Goal: Transaction & Acquisition: Purchase product/service

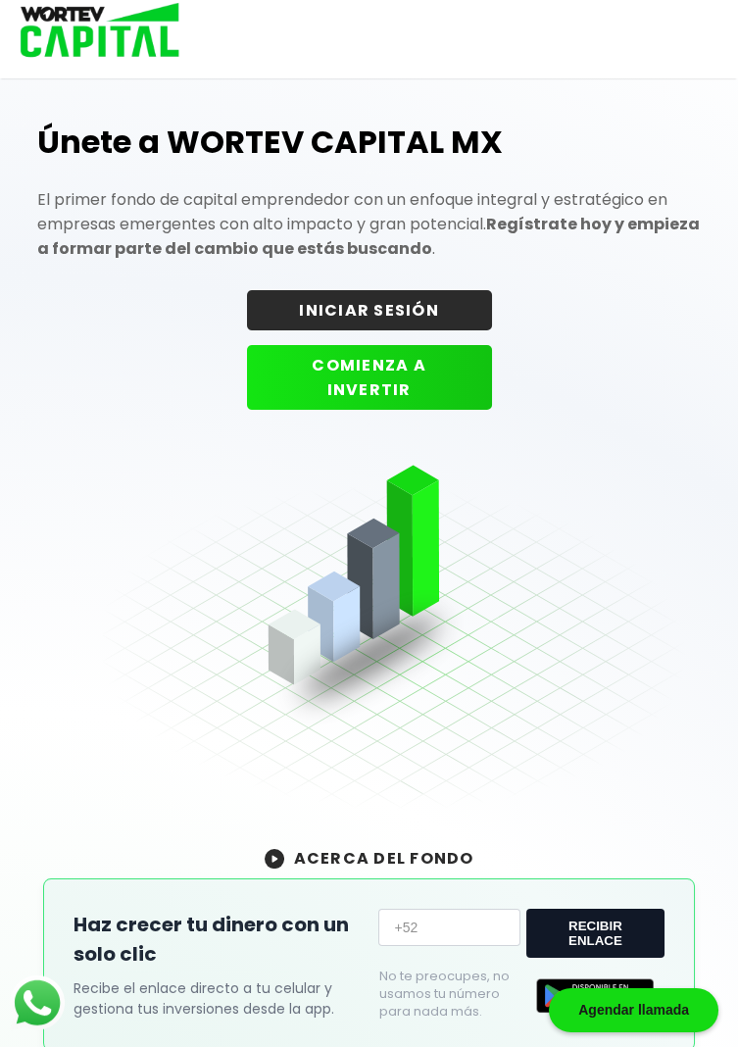
click at [405, 308] on button "INICIAR SESIÓN" at bounding box center [369, 310] width 245 height 40
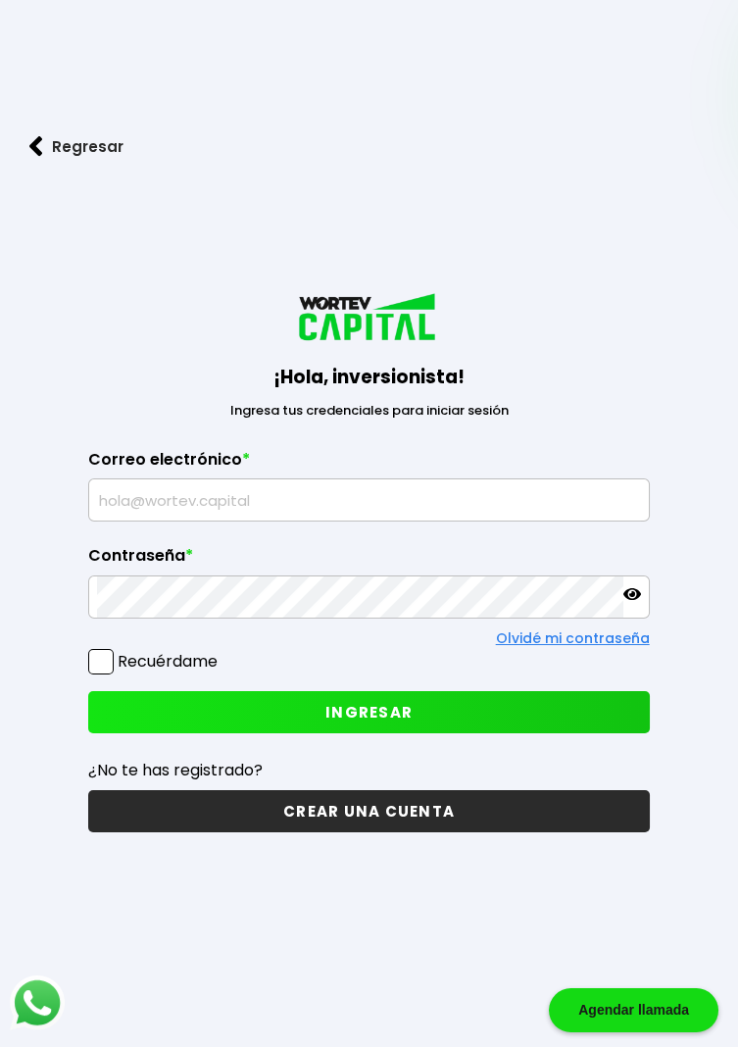
click at [289, 521] on input "text" at bounding box center [368, 500] width 543 height 41
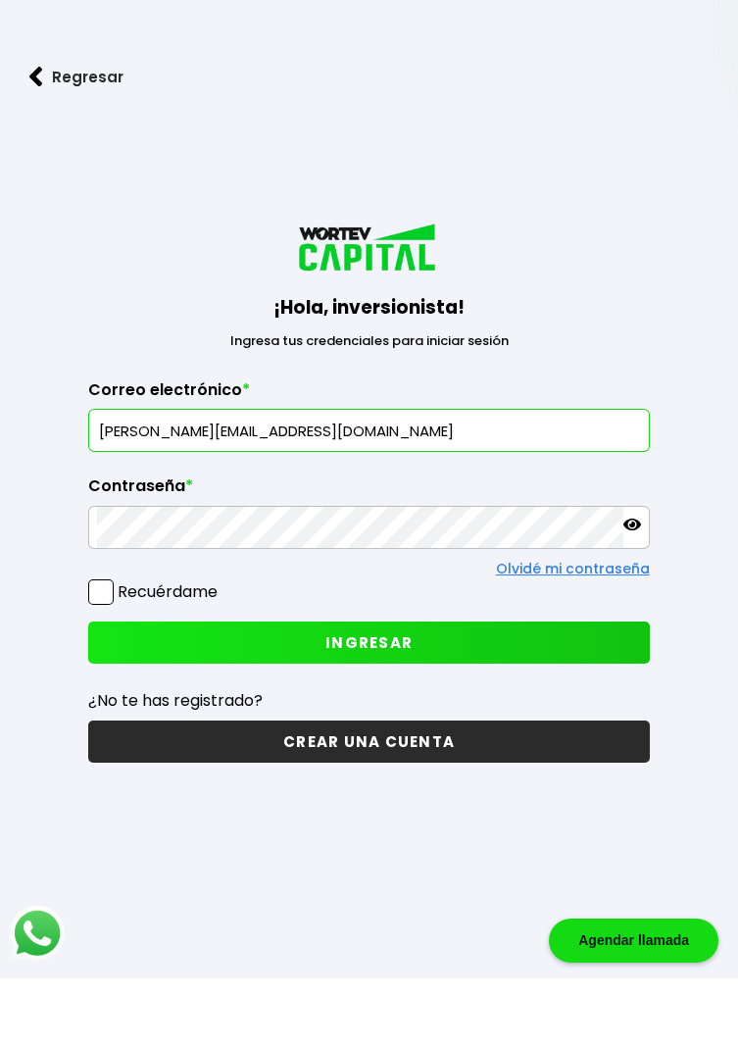
type input "[PERSON_NAME][EMAIL_ADDRESS][DOMAIN_NAME]"
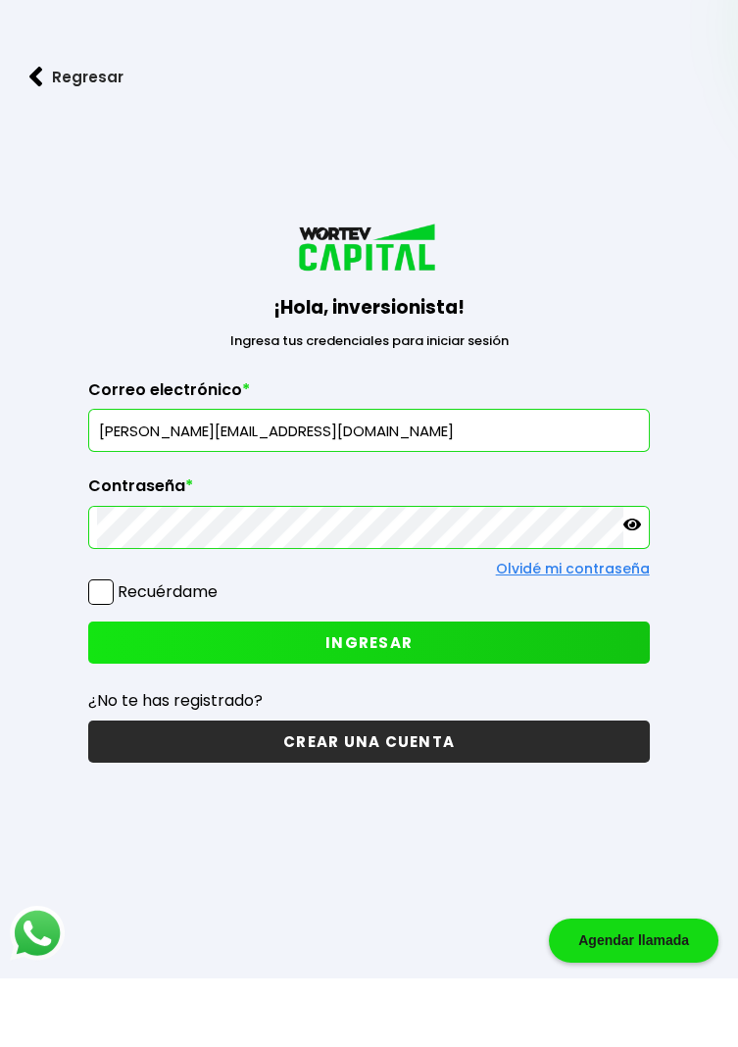
click at [627, 603] on icon at bounding box center [633, 594] width 18 height 18
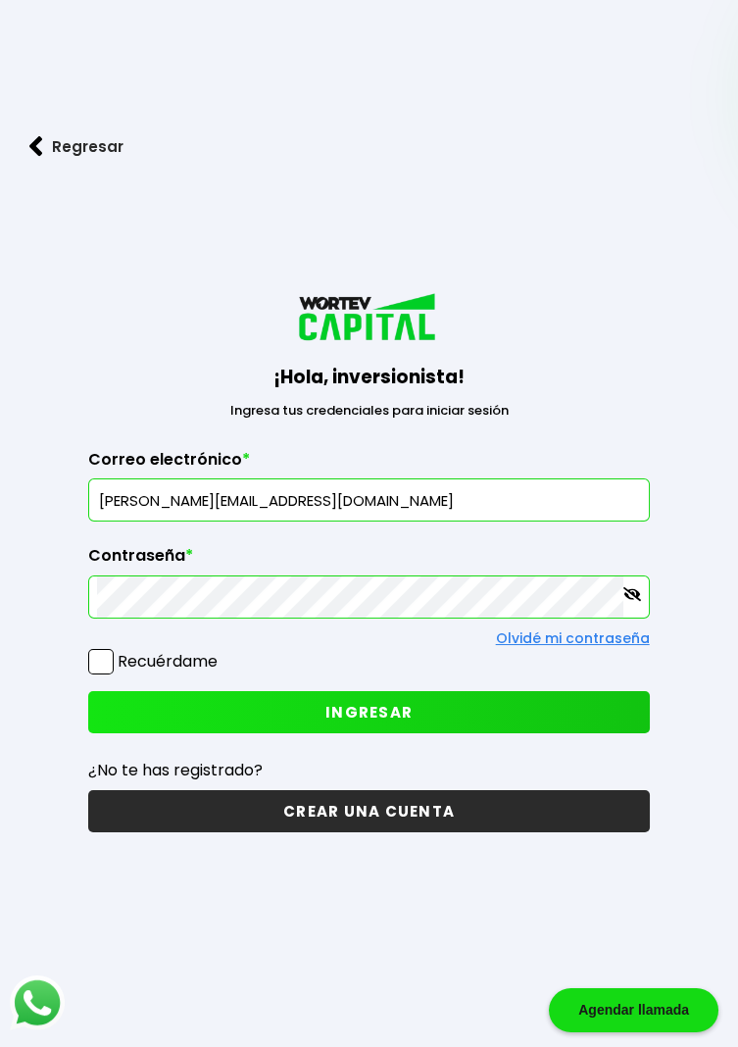
click at [630, 601] on icon at bounding box center [633, 594] width 18 height 14
click at [384, 723] on span "INGRESAR" at bounding box center [369, 712] width 87 height 21
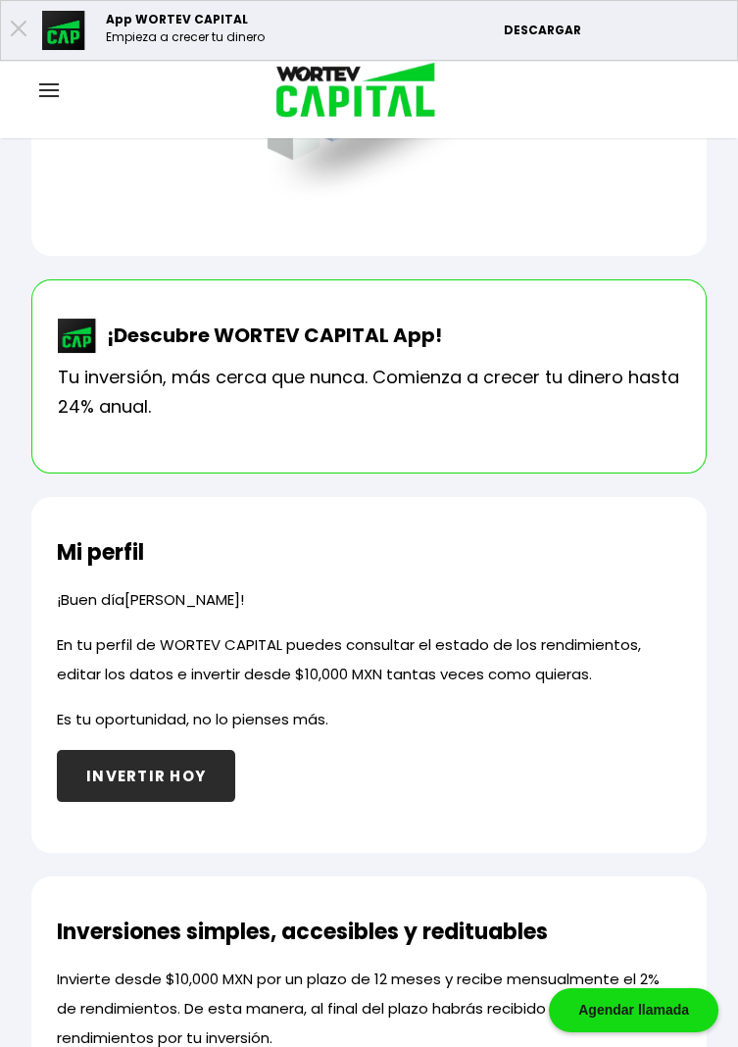
scroll to position [437, 0]
click at [141, 768] on button "INVERTIR HOY" at bounding box center [146, 776] width 178 height 52
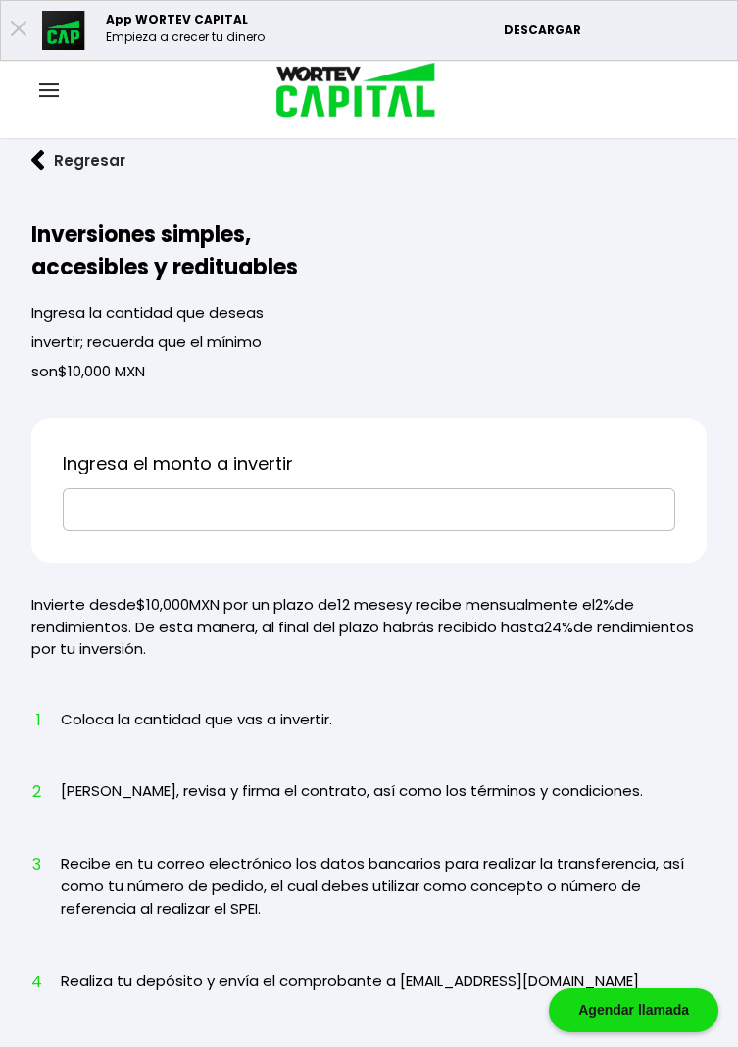
click at [387, 506] on input "text" at bounding box center [369, 509] width 595 height 41
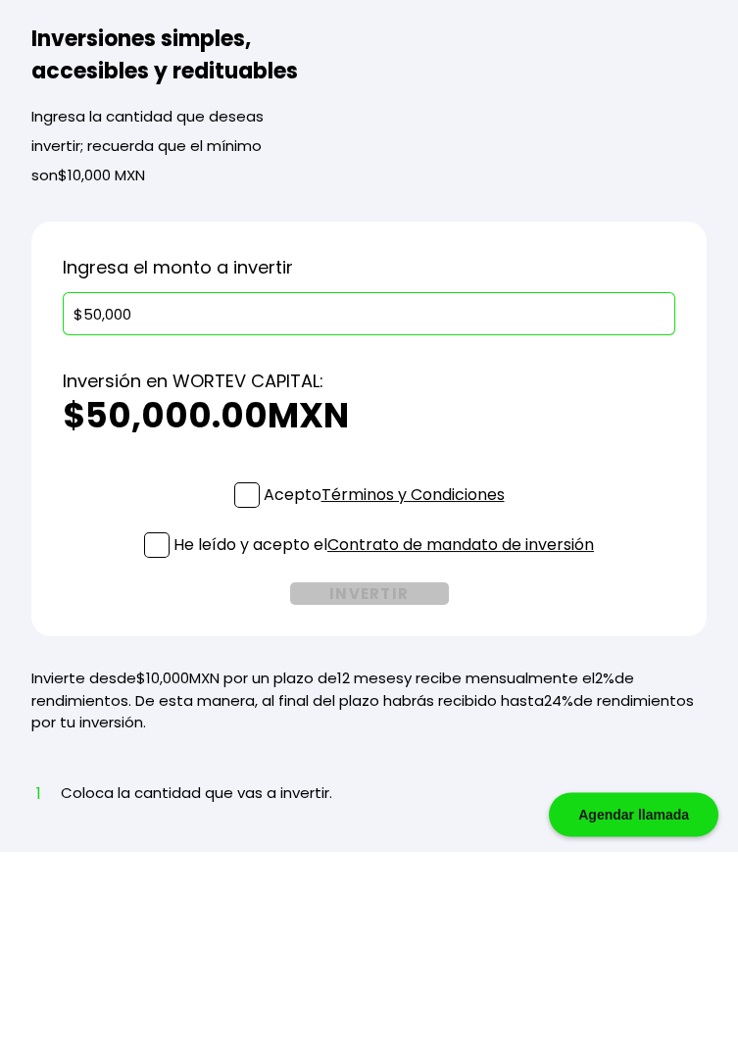
type input "$50,000"
click at [264, 691] on p "Acepto Términos y Condiciones" at bounding box center [384, 691] width 241 height 25
click at [388, 706] on input "Acepto Términos y Condiciones" at bounding box center [388, 706] width 0 height 0
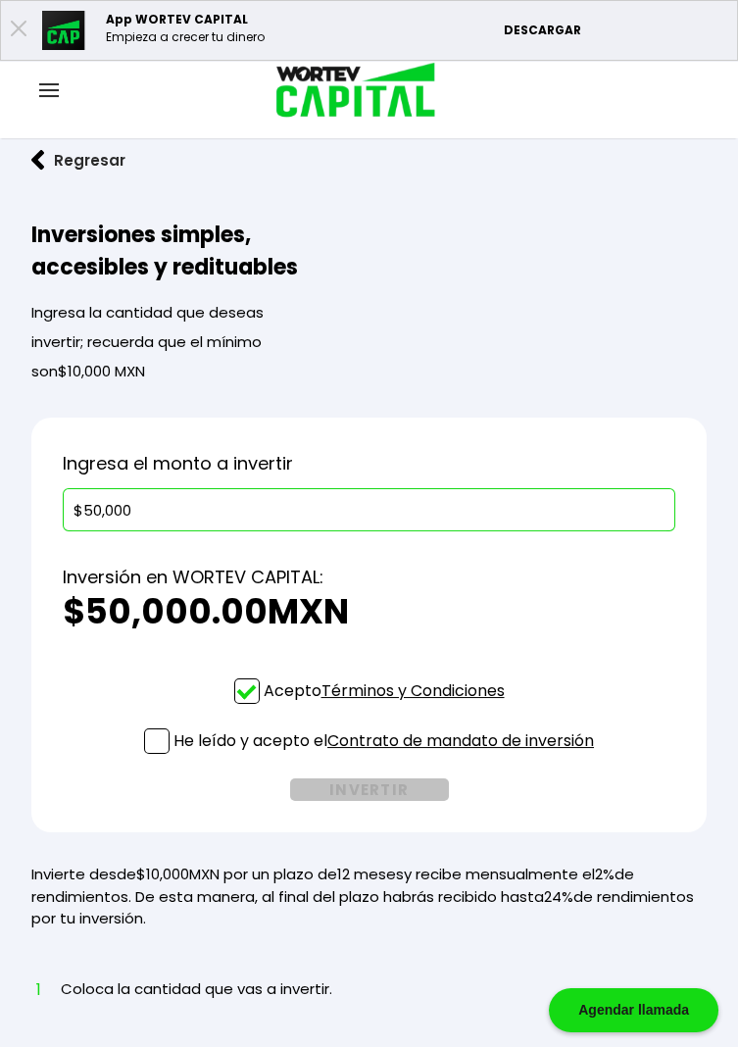
click at [155, 526] on input "$50,000" at bounding box center [369, 509] width 595 height 41
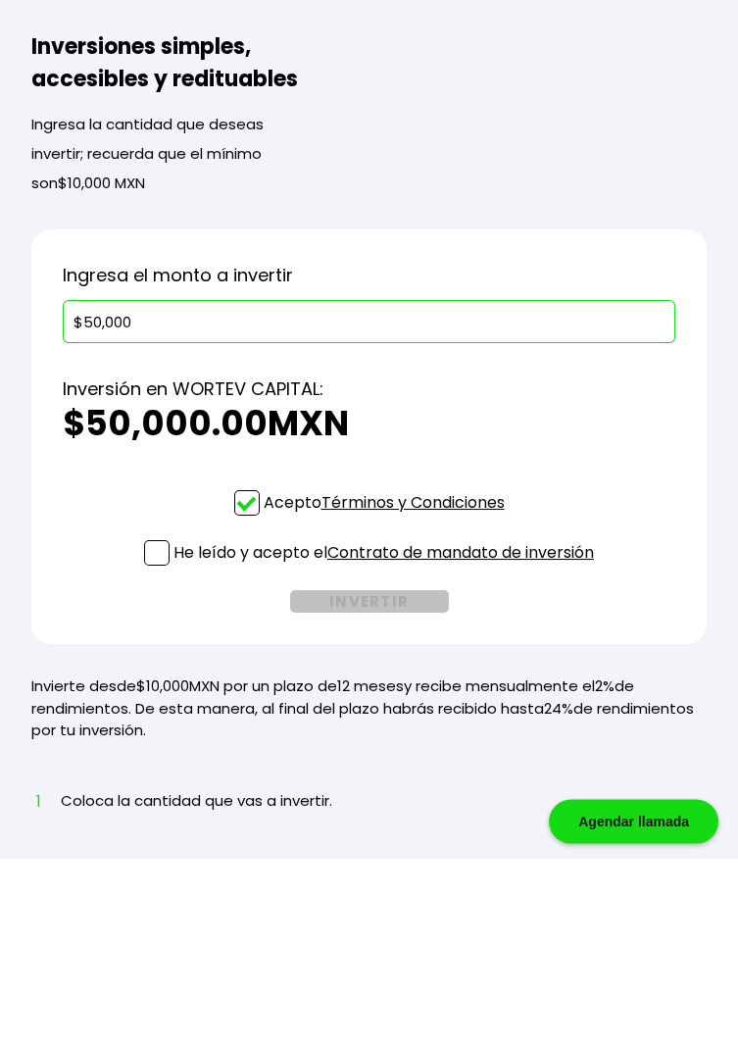
click at [151, 737] on span at bounding box center [156, 741] width 25 height 25
click at [388, 756] on input "He leído y acepto el Contrato de mandato de inversión" at bounding box center [388, 756] width 0 height 0
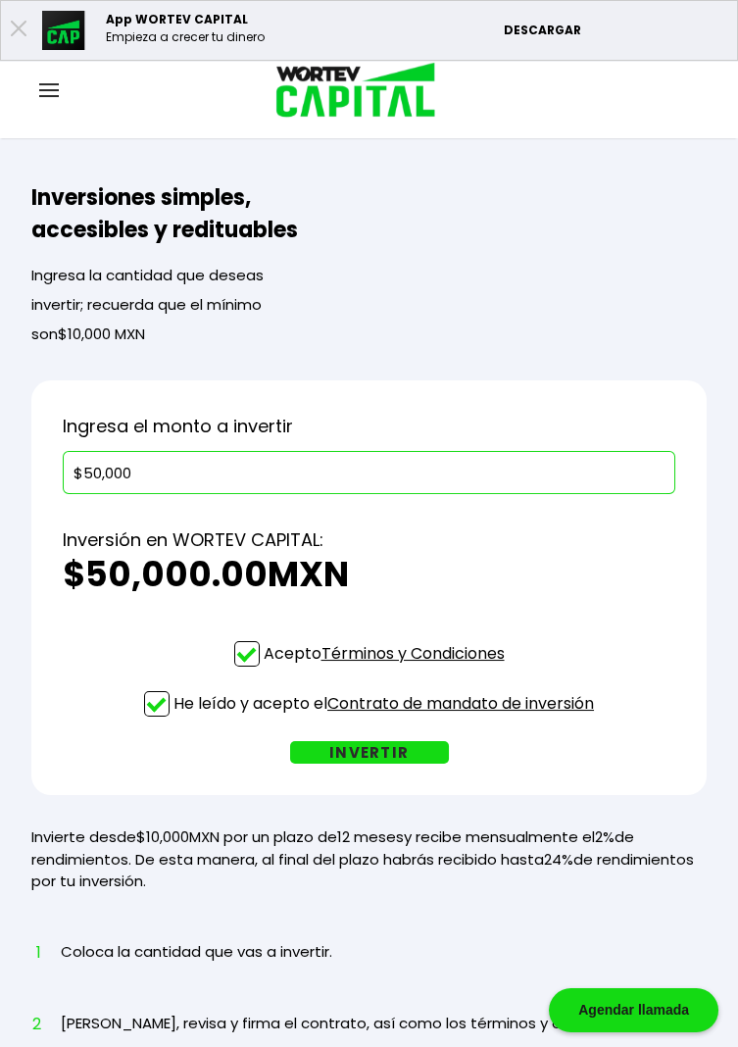
scroll to position [33, 0]
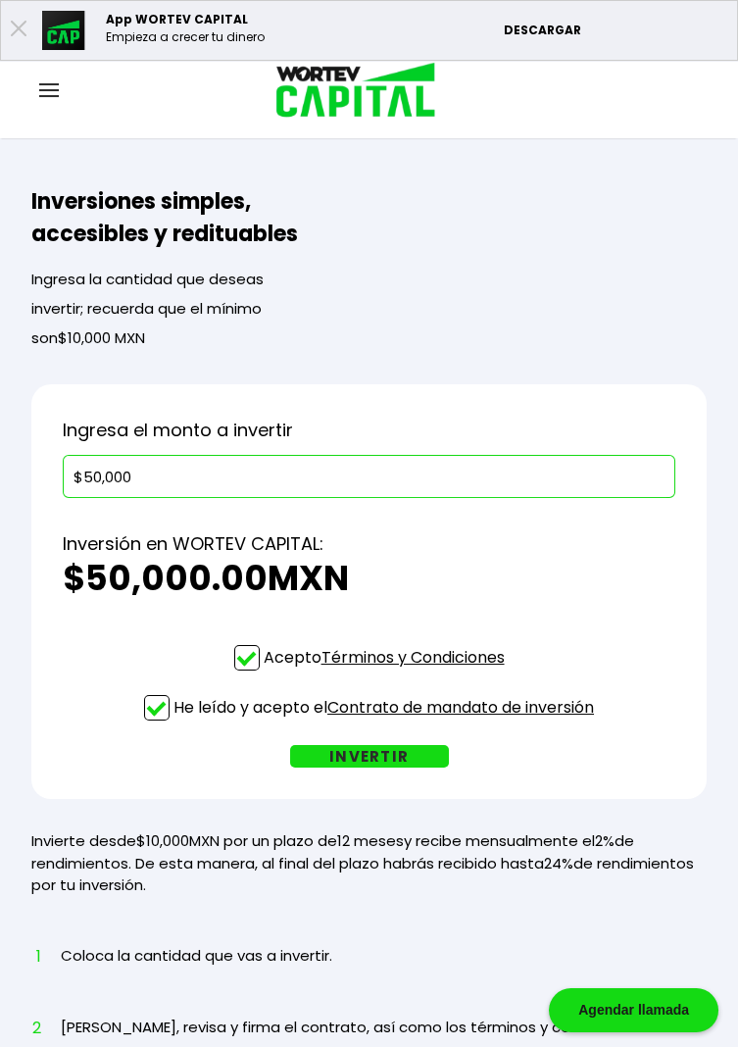
click at [375, 749] on button "INVERTIR" at bounding box center [369, 756] width 159 height 23
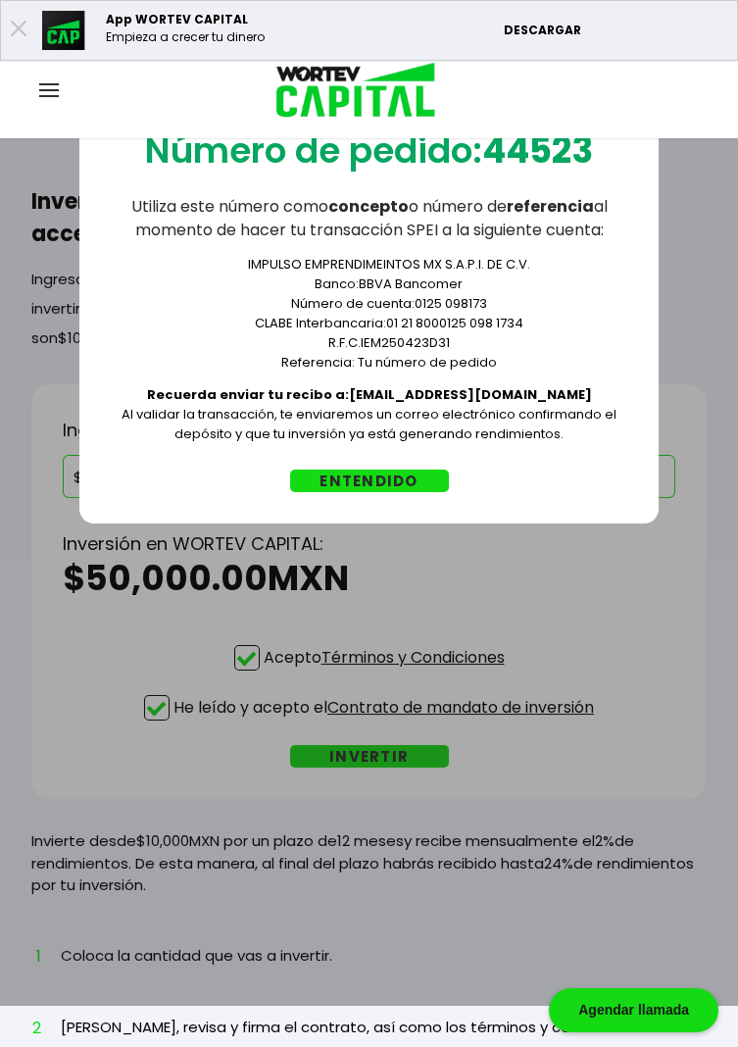
scroll to position [0, 0]
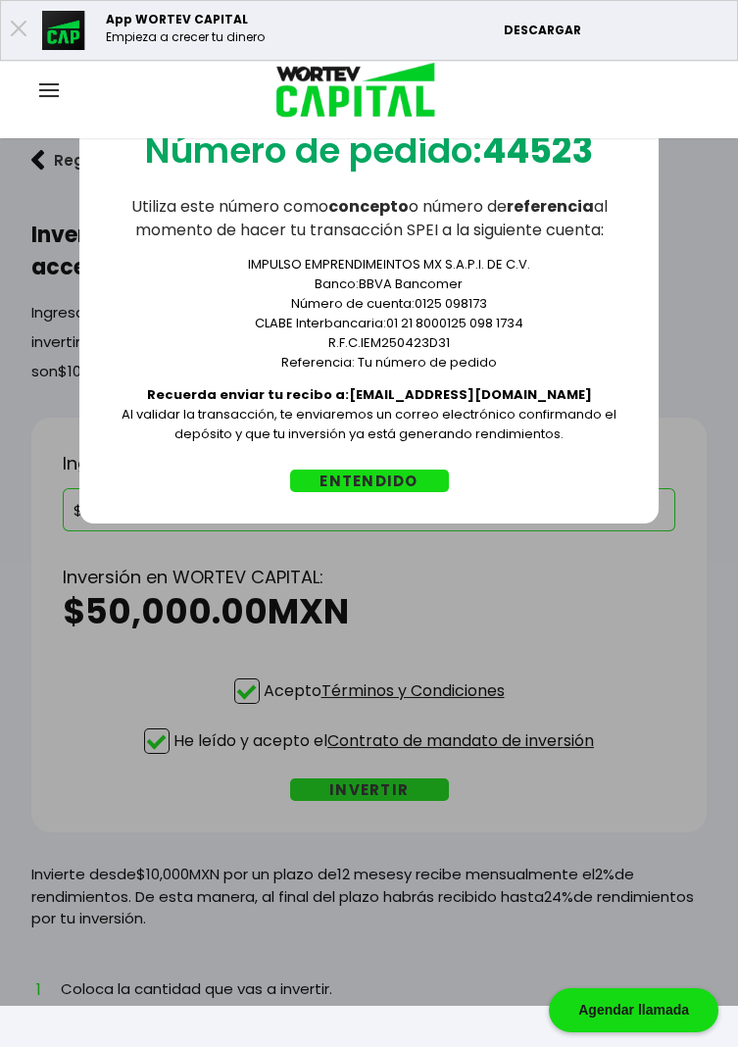
click at [25, 428] on div "Número de pedido: 44523 Utiliza este número como concepto o número de referenci…" at bounding box center [369, 534] width 738 height 942
click at [133, 330] on ul "IMPULSO EMPRENDIMEINTOS MX S.A.P.I. DE C.V. Banco: BBVA Bancomer Número de cuen…" at bounding box center [369, 314] width 517 height 118
click at [143, 328] on ul "IMPULSO EMPRENDIMEINTOS MX S.A.P.I. DE C.V. Banco: BBVA Bancomer Número de cuen…" at bounding box center [369, 314] width 517 height 118
click at [150, 314] on li "[PERSON_NAME] Interbancaria: 01 21 8000125 098 1734" at bounding box center [389, 324] width 478 height 20
click at [162, 328] on li "[PERSON_NAME] Interbancaria: 01 21 8000125 098 1734" at bounding box center [389, 324] width 478 height 20
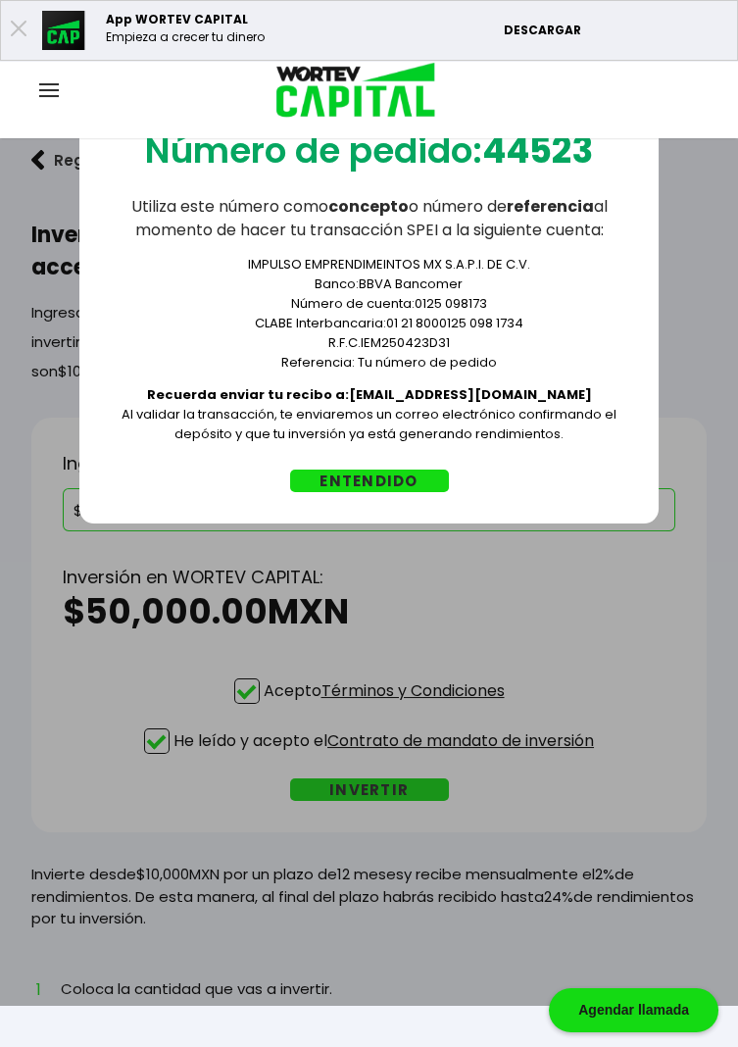
click at [155, 329] on li "[PERSON_NAME] Interbancaria: 01 21 8000125 098 1734" at bounding box center [389, 324] width 478 height 20
click at [584, 468] on div "Número de pedido: 44523 Utiliza este número como concepto o número de referenci…" at bounding box center [369, 308] width 580 height 432
click at [157, 464] on div "Número de pedido: 44523 Utiliza este número como concepto o número de referenci…" at bounding box center [369, 308] width 580 height 432
click at [125, 326] on ul "IMPULSO EMPRENDIMEINTOS MX S.A.P.I. DE C.V. Banco: BBVA Bancomer Número de cuen…" at bounding box center [369, 314] width 517 height 118
click at [680, 694] on div "Número de pedido: 44523 Utiliza este número como concepto o número de referenci…" at bounding box center [369, 534] width 738 height 942
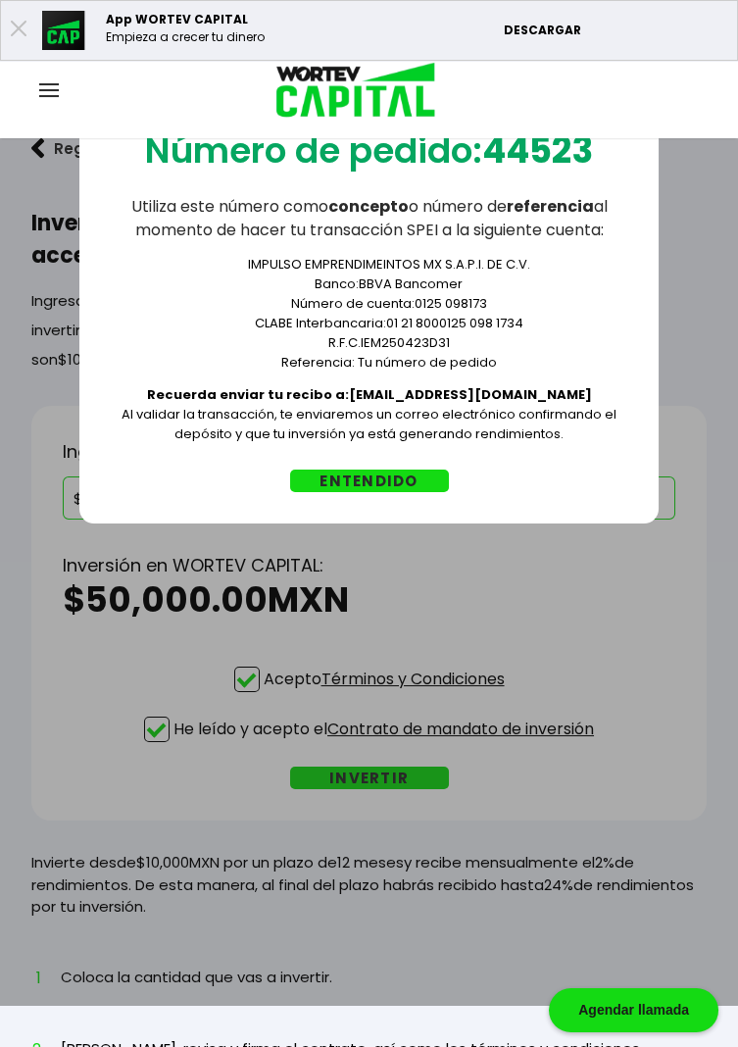
scroll to position [12, 0]
click at [355, 482] on button "ENTENDIDO" at bounding box center [369, 481] width 159 height 23
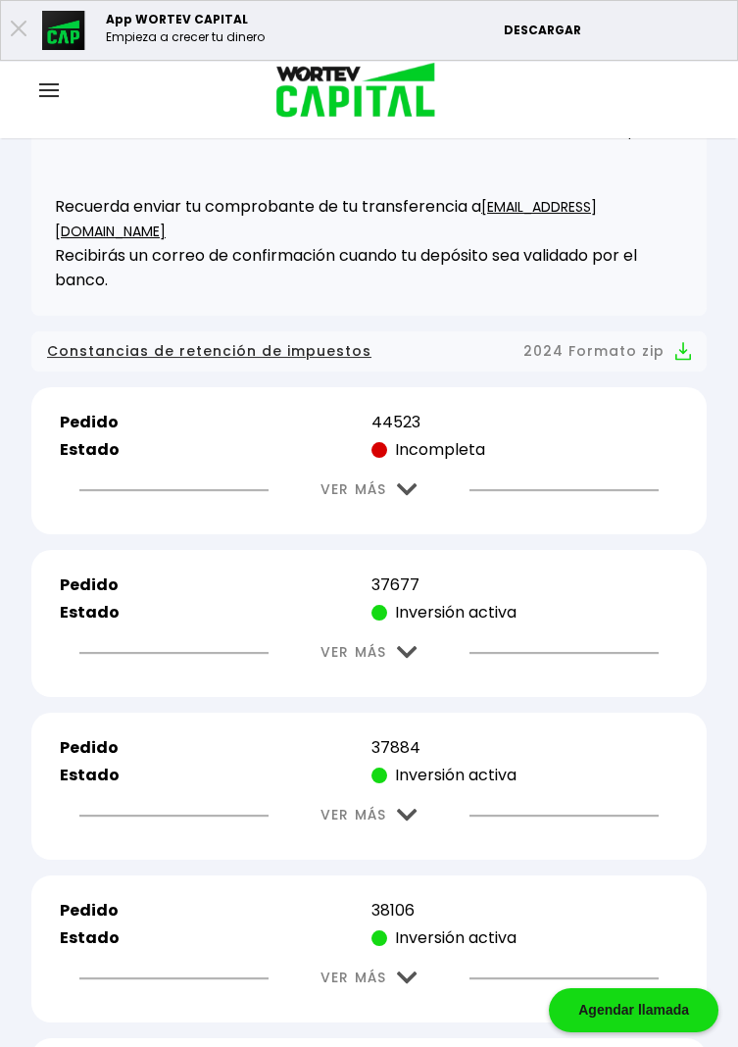
scroll to position [478, 0]
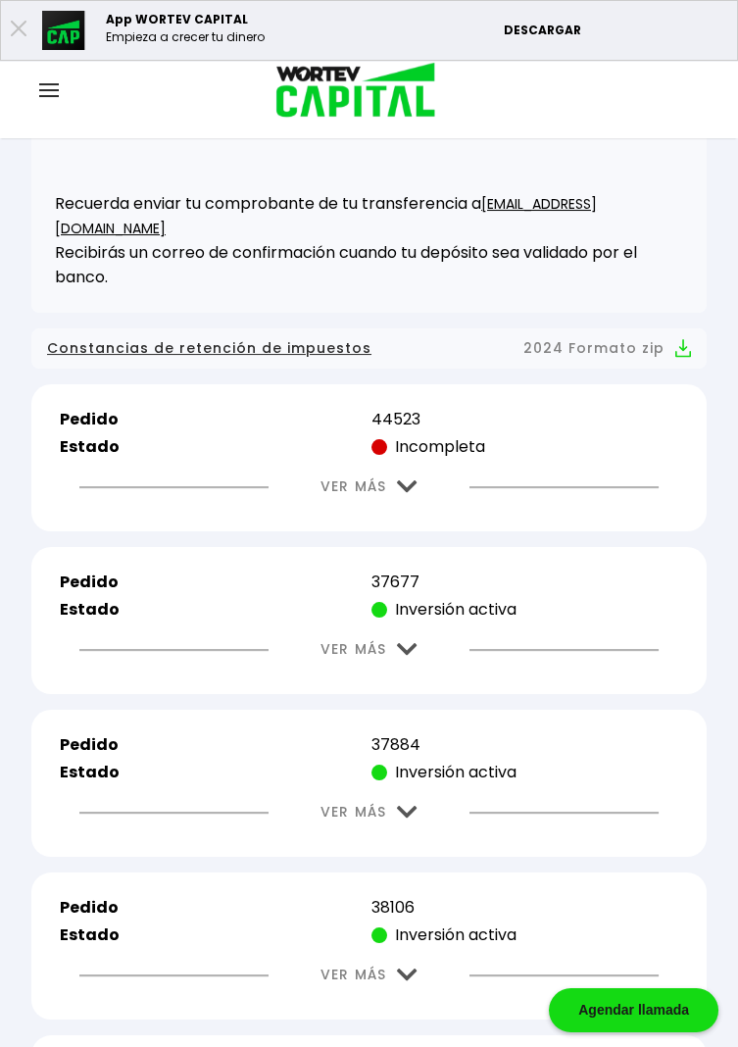
click at [421, 462] on button "VER MÁS" at bounding box center [369, 487] width 157 height 50
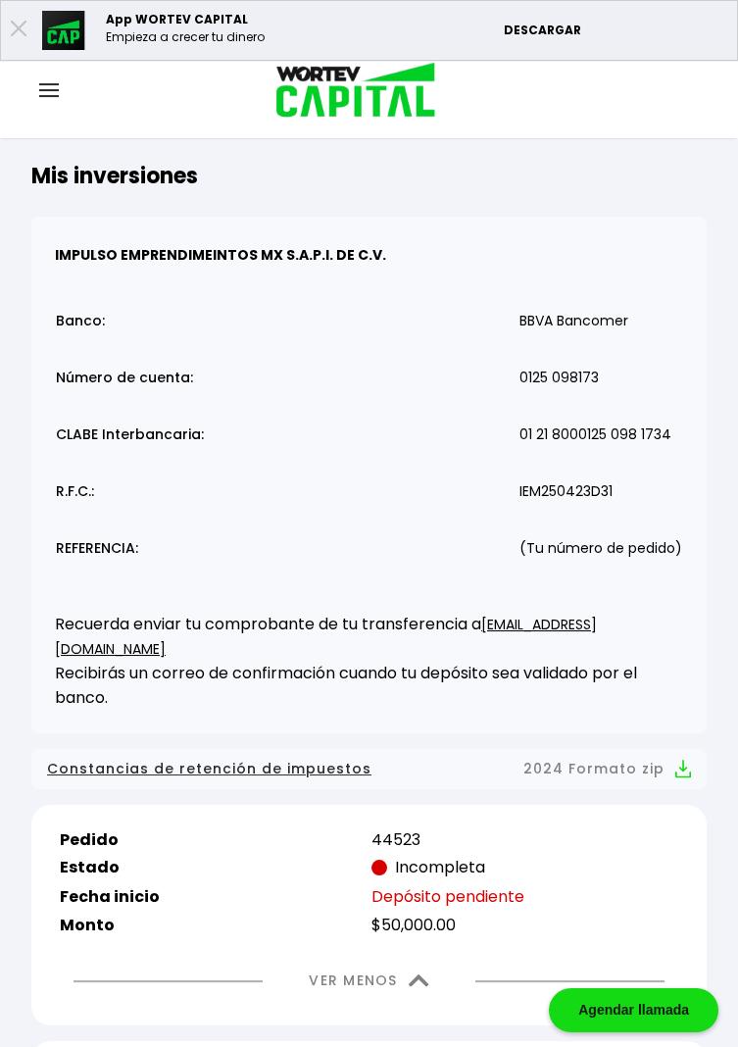
scroll to position [0, 0]
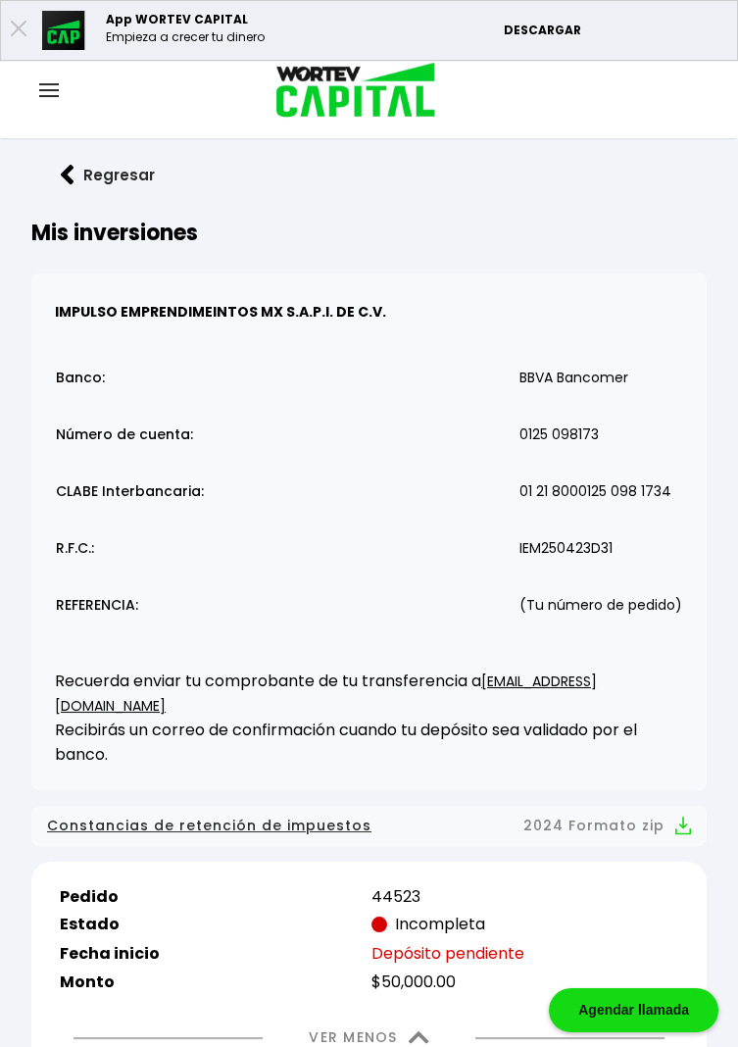
click at [107, 219] on h2 "Mis inversiones" at bounding box center [166, 233] width 271 height 32
click at [115, 238] on h2 "Mis inversiones" at bounding box center [166, 233] width 271 height 32
click at [76, 175] on button "Regresar" at bounding box center [107, 175] width 153 height 52
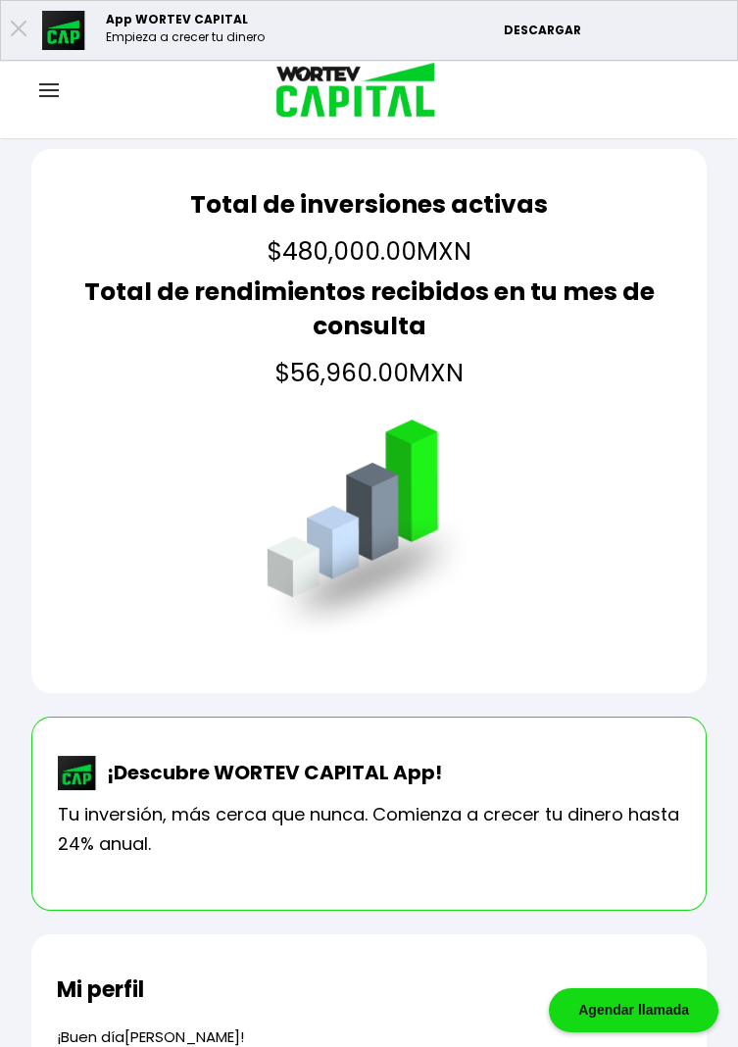
click at [55, 87] on img at bounding box center [49, 90] width 20 height 14
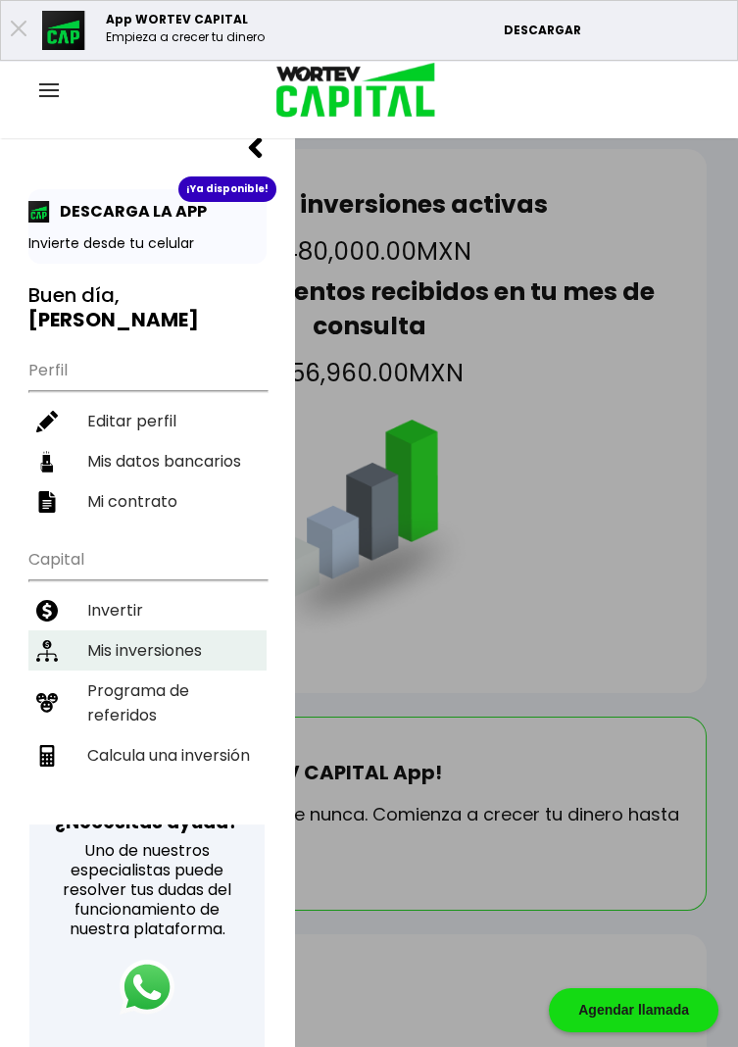
click at [141, 631] on li "Mis inversiones" at bounding box center [147, 651] width 238 height 40
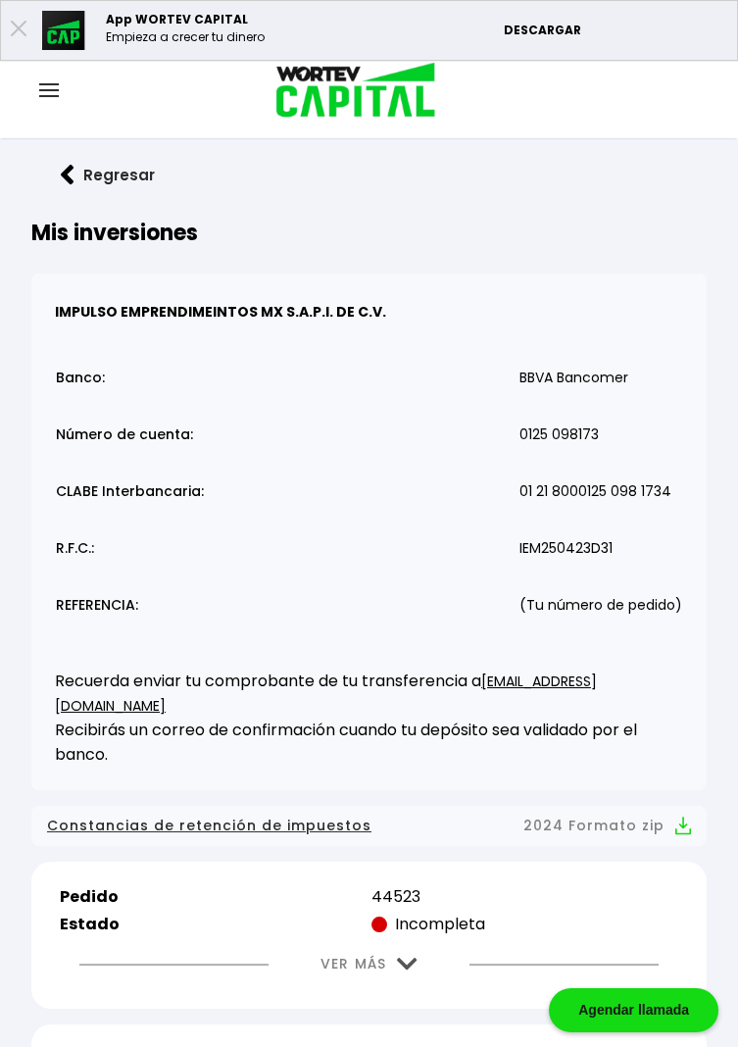
click at [60, 96] on div at bounding box center [49, 91] width 98 height 25
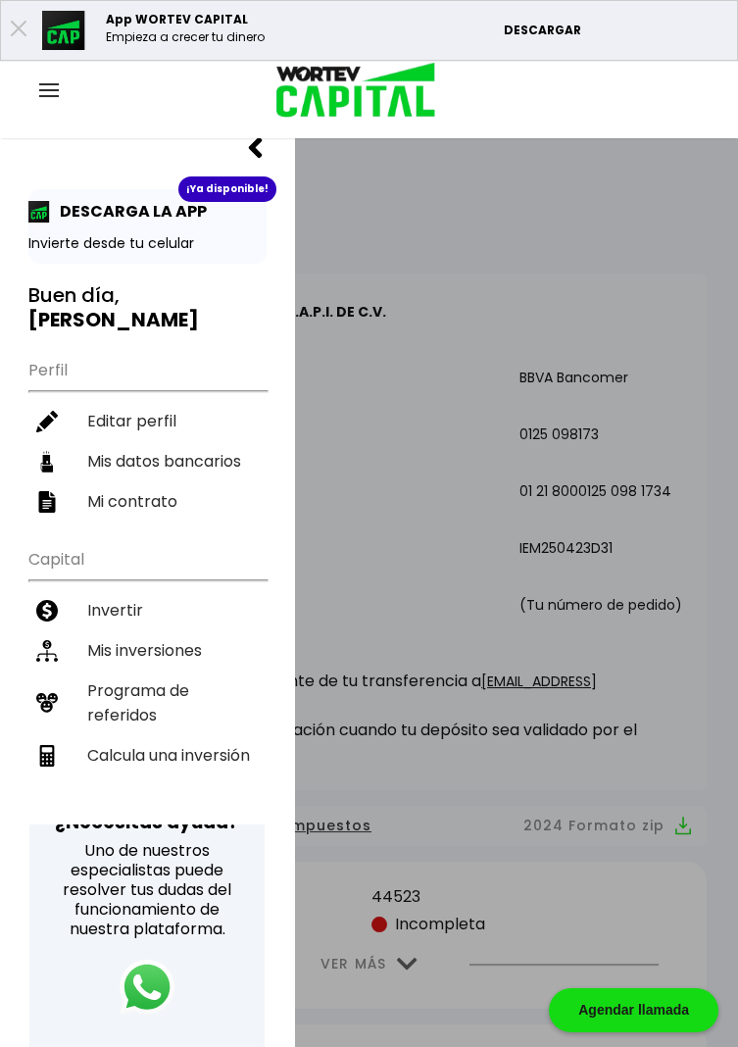
click at [87, 290] on h3 "Buen día, [PERSON_NAME]" at bounding box center [147, 307] width 238 height 49
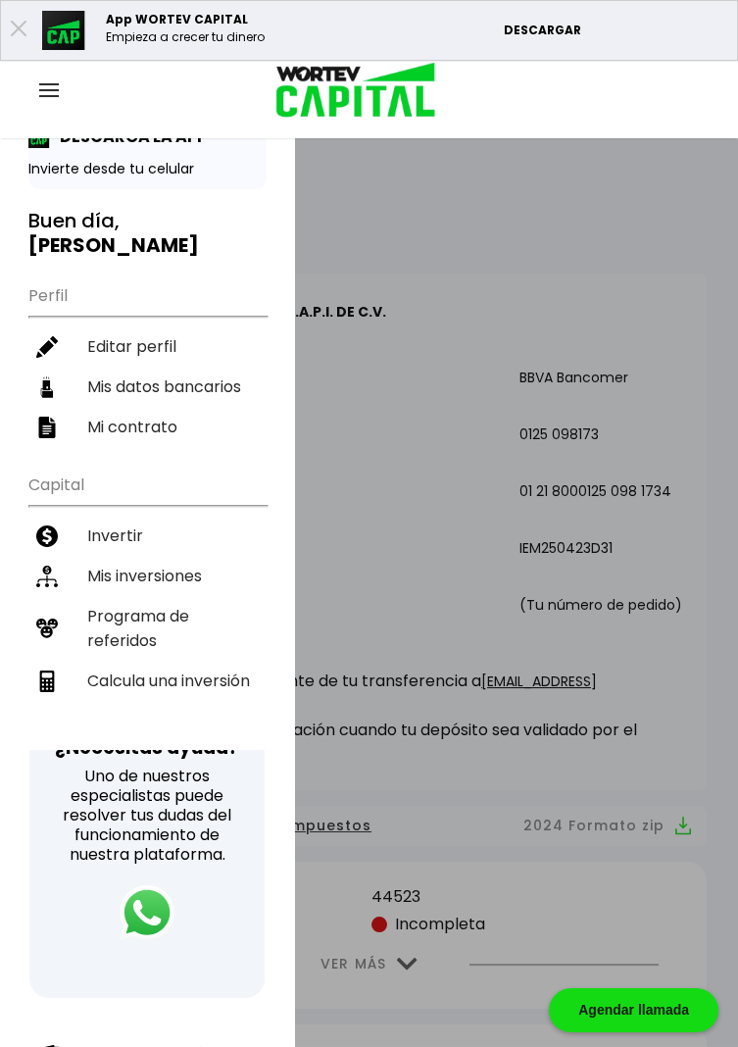
scroll to position [187, 0]
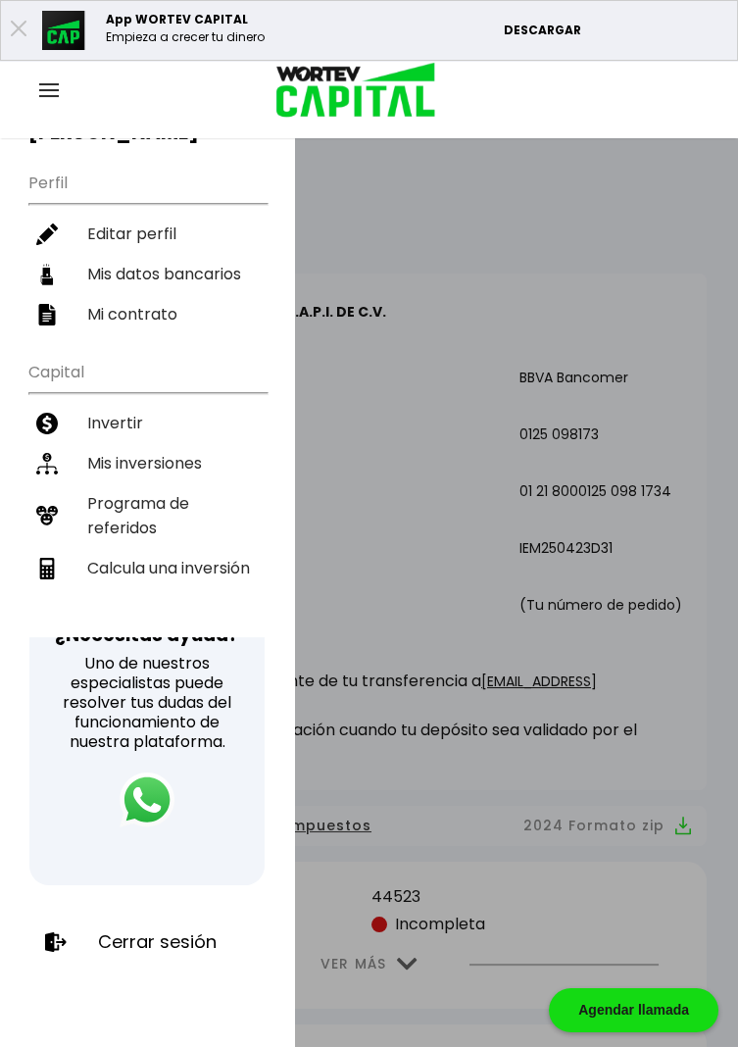
click at [166, 933] on p "Cerrar sesión" at bounding box center [157, 943] width 119 height 20
